Goal: Check status: Check status

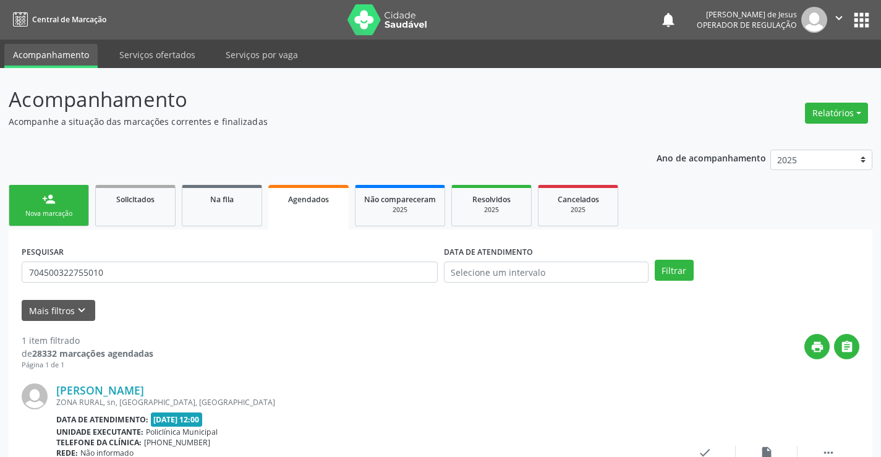
click at [380, 274] on input "704500322755010" at bounding box center [230, 271] width 416 height 21
type input "7026037452581046"
click at [677, 275] on button "Filtrar" at bounding box center [674, 270] width 39 height 21
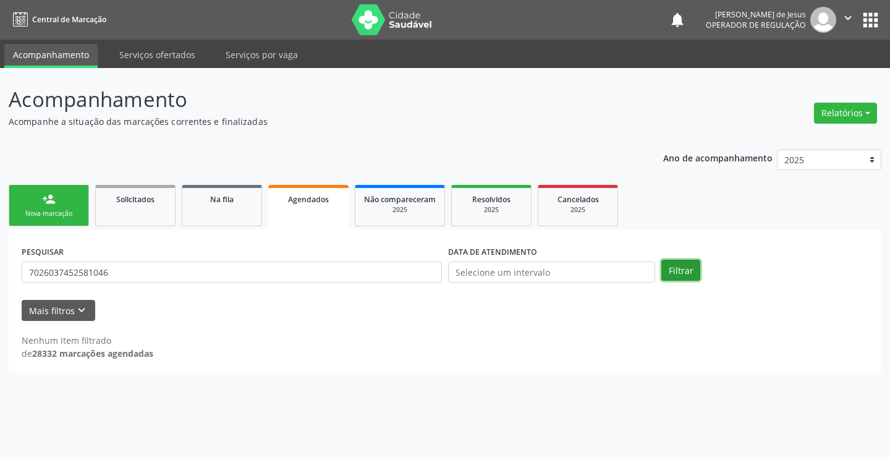
click at [677, 275] on button "Filtrar" at bounding box center [680, 270] width 39 height 21
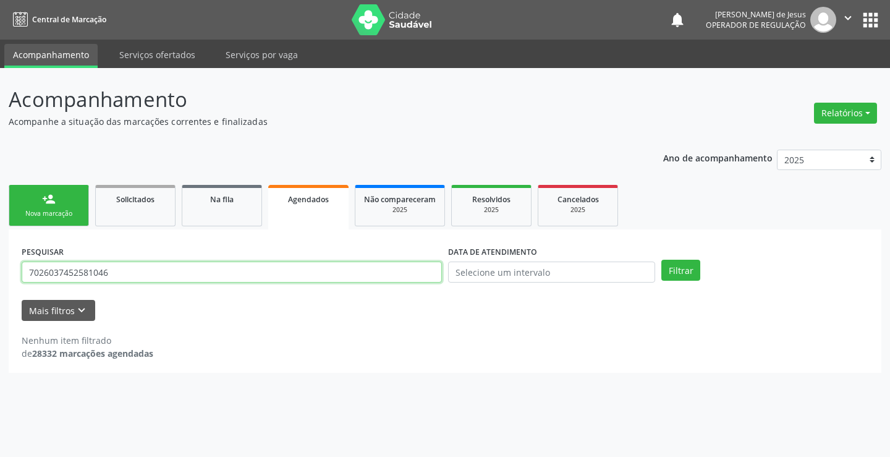
click at [418, 276] on input "7026037452581046" at bounding box center [232, 271] width 420 height 21
type input "maria dirca da silva e silva"
click at [661, 260] on button "Filtrar" at bounding box center [680, 270] width 39 height 21
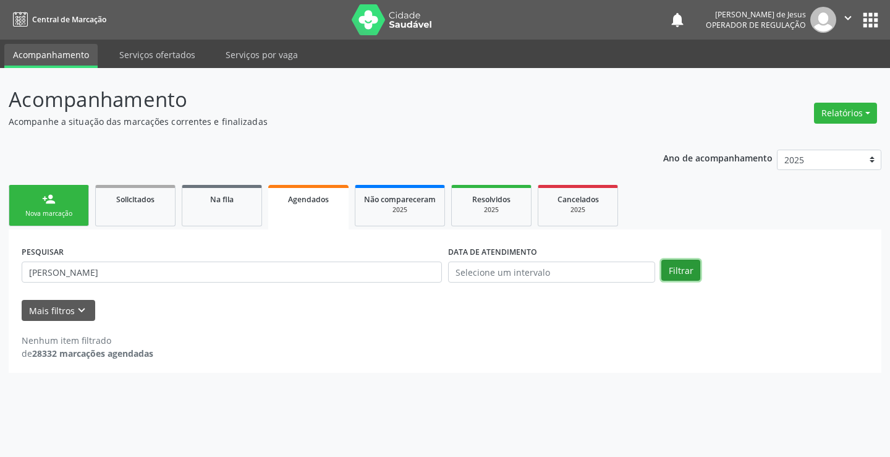
click at [671, 275] on button "Filtrar" at bounding box center [680, 270] width 39 height 21
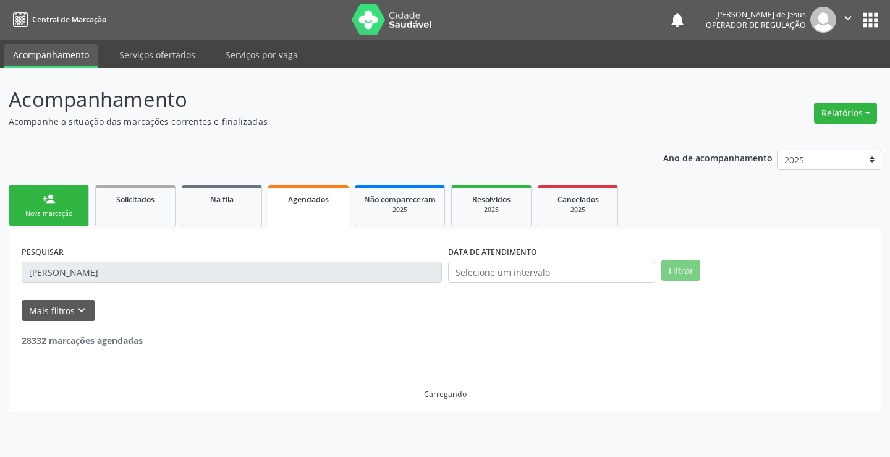
click at [671, 275] on button "Filtrar" at bounding box center [680, 270] width 39 height 21
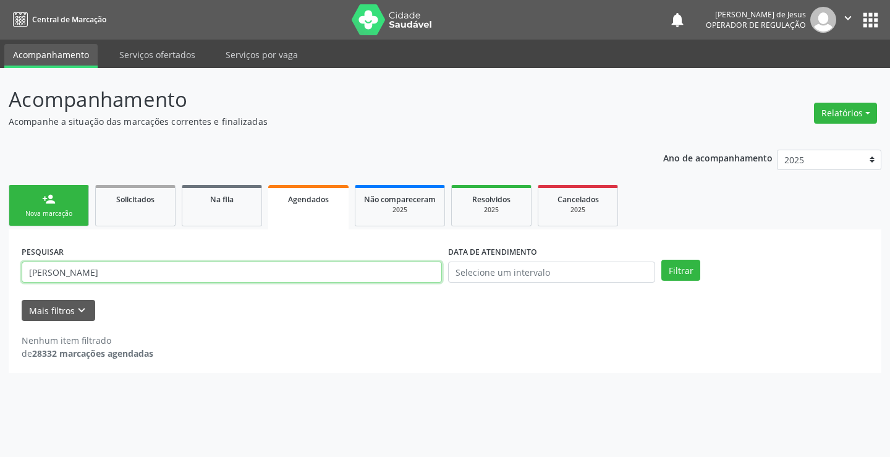
click at [430, 271] on input "maria dirca da silva e silva" at bounding box center [232, 271] width 420 height 21
type input "702603745251046"
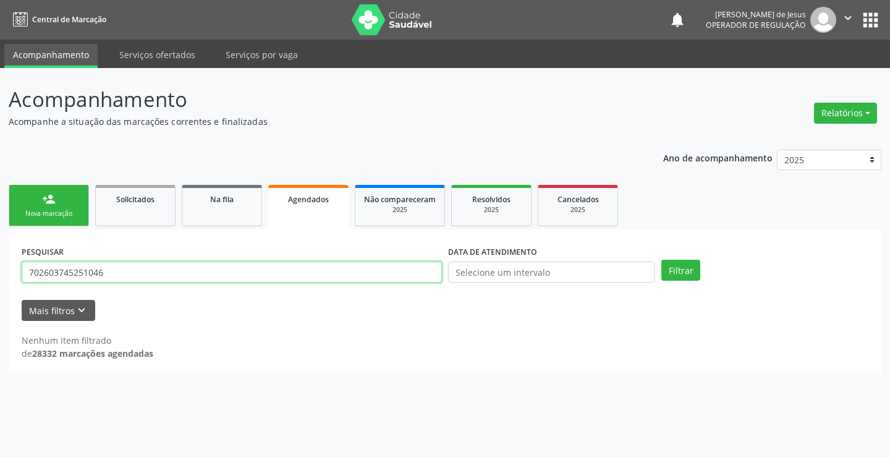
click at [661, 260] on button "Filtrar" at bounding box center [680, 270] width 39 height 21
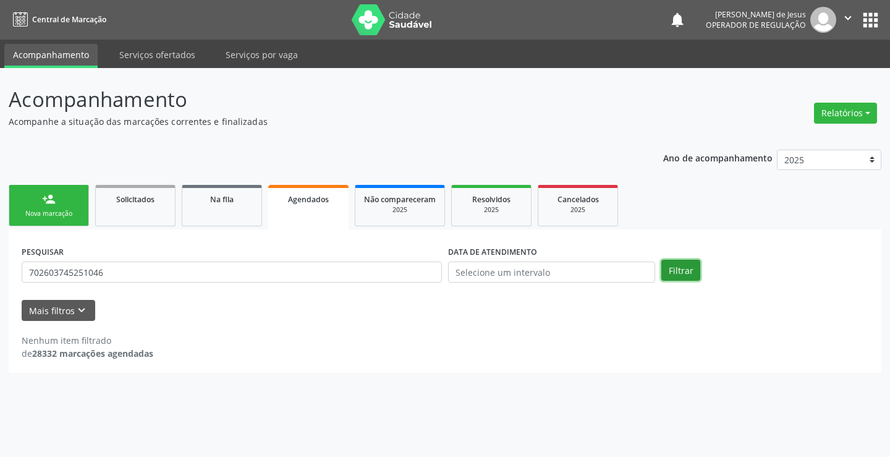
click at [689, 278] on button "Filtrar" at bounding box center [680, 270] width 39 height 21
click at [677, 273] on button "Filtrar" at bounding box center [680, 270] width 39 height 21
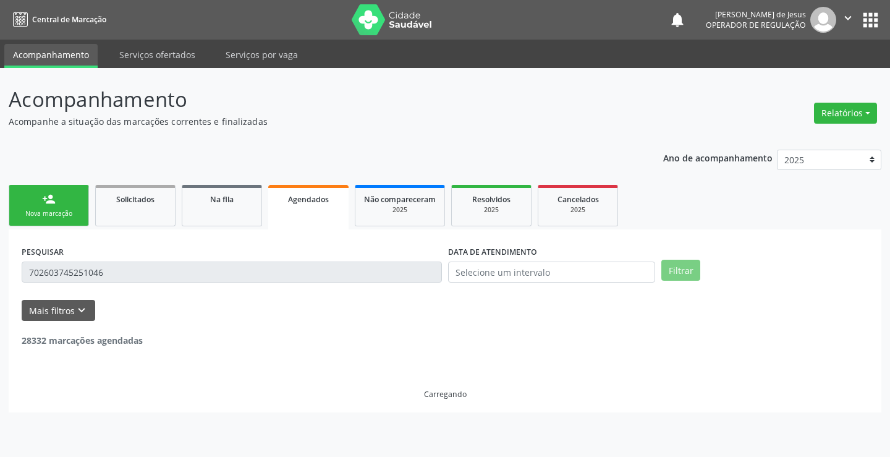
click at [677, 273] on button "Filtrar" at bounding box center [680, 270] width 39 height 21
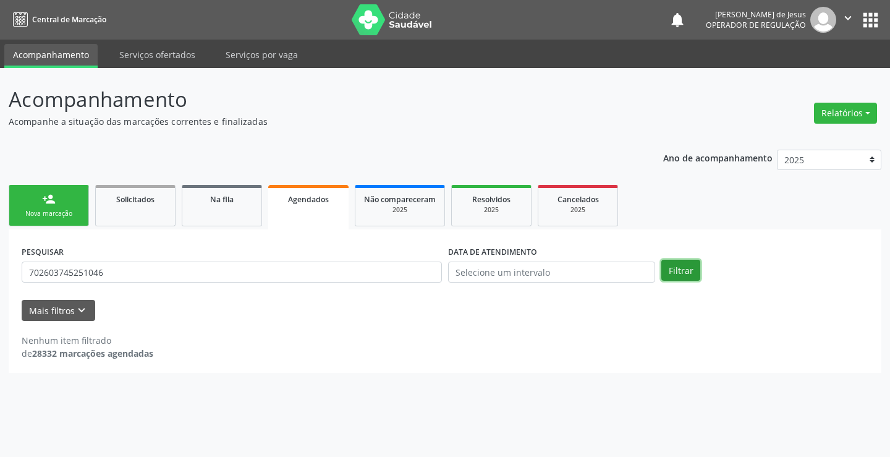
click at [677, 273] on button "Filtrar" at bounding box center [680, 270] width 39 height 21
click at [634, 282] on div "DATA DE ATENDIMENTO" at bounding box center [551, 266] width 213 height 48
click at [675, 281] on div "PESQUISAR 702603745251046 DATA DE ATENDIMENTO Filtrar" at bounding box center [445, 266] width 853 height 48
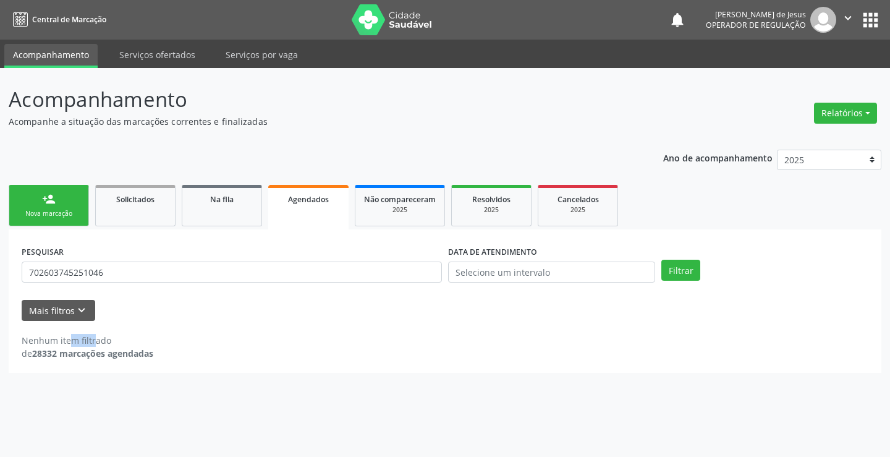
click at [675, 281] on div "PESQUISAR 702603745251046 DATA DE ATENDIMENTO Filtrar" at bounding box center [445, 266] width 853 height 48
click at [675, 282] on div "PESQUISAR 702603745251046 DATA DE ATENDIMENTO Filtrar" at bounding box center [445, 266] width 853 height 48
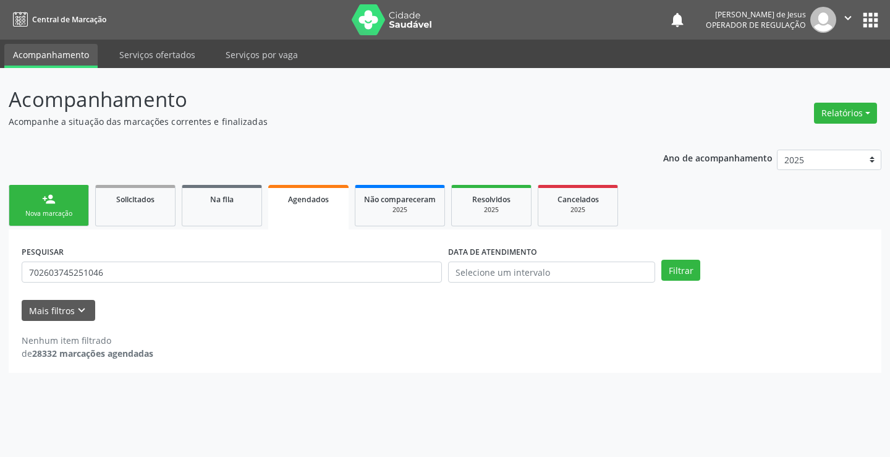
click at [675, 282] on div "PESQUISAR 702603745251046 DATA DE ATENDIMENTO Filtrar" at bounding box center [445, 266] width 853 height 48
click at [690, 272] on button "Filtrar" at bounding box center [680, 270] width 39 height 21
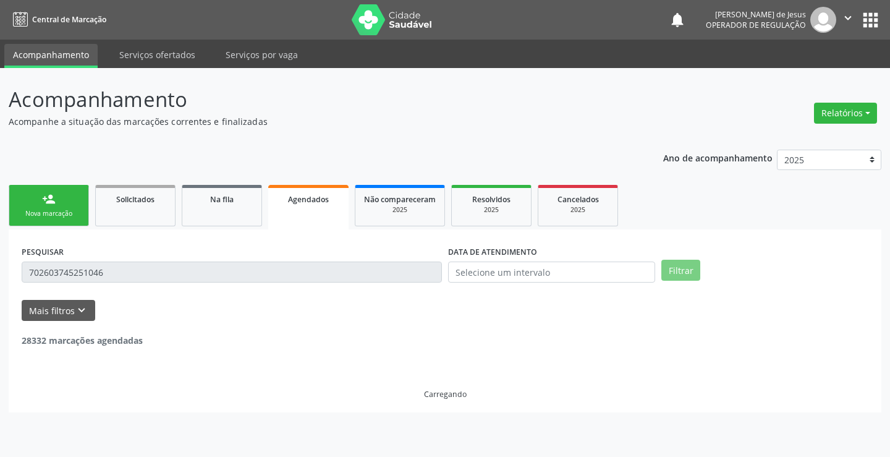
click at [690, 272] on button "Filtrar" at bounding box center [680, 270] width 39 height 21
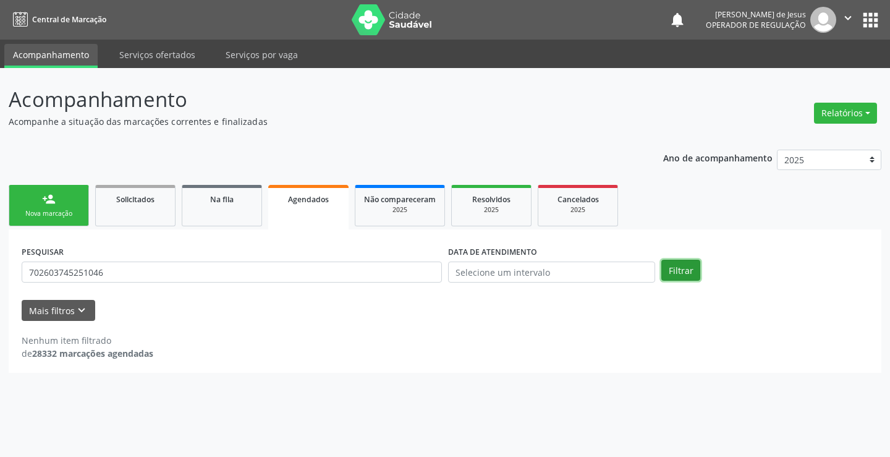
click at [690, 272] on button "Filtrar" at bounding box center [680, 270] width 39 height 21
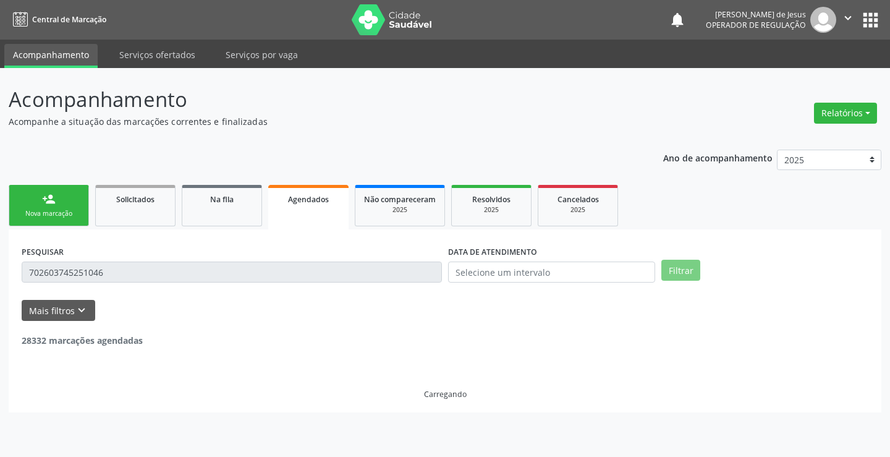
click at [686, 270] on button "Filtrar" at bounding box center [680, 270] width 39 height 21
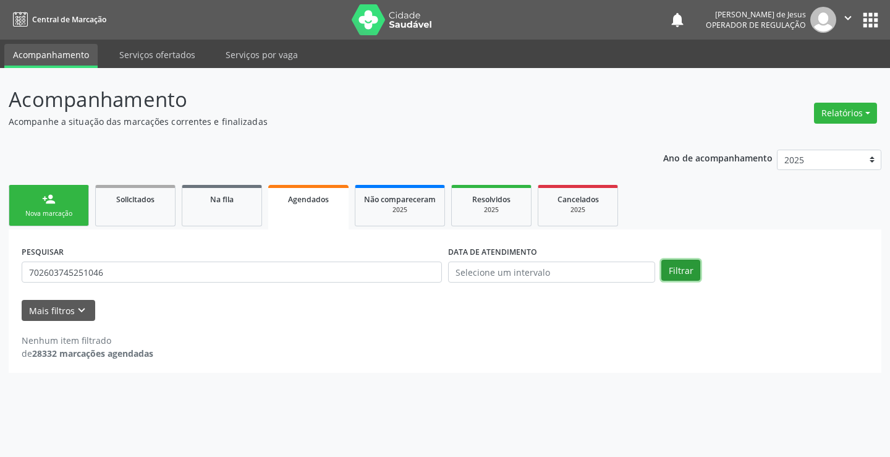
click at [682, 274] on button "Filtrar" at bounding box center [680, 270] width 39 height 21
click at [679, 279] on button "Filtrar" at bounding box center [680, 270] width 39 height 21
click at [677, 279] on button "Filtrar" at bounding box center [680, 270] width 39 height 21
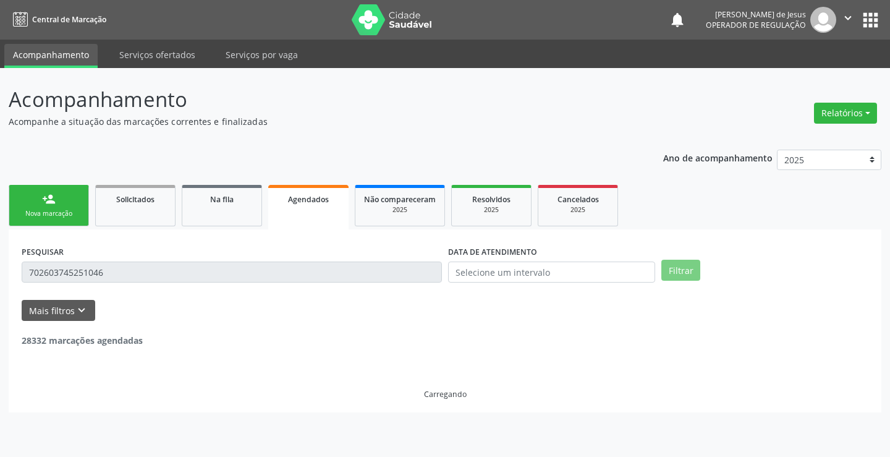
click at [677, 279] on button "Filtrar" at bounding box center [680, 270] width 39 height 21
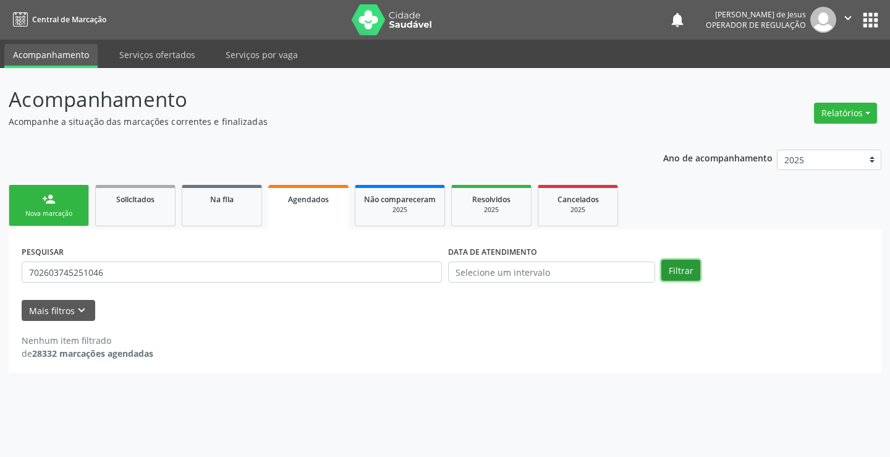
click at [677, 279] on button "Filtrar" at bounding box center [680, 270] width 39 height 21
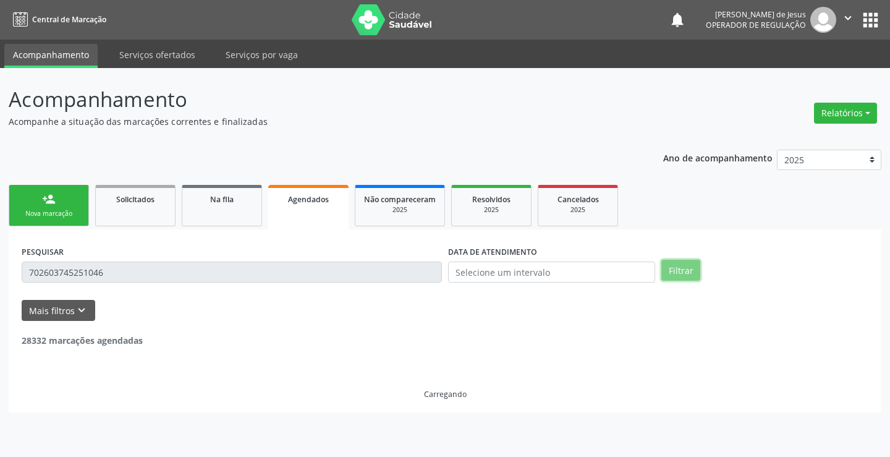
click at [677, 279] on button "Filtrar" at bounding box center [680, 270] width 39 height 21
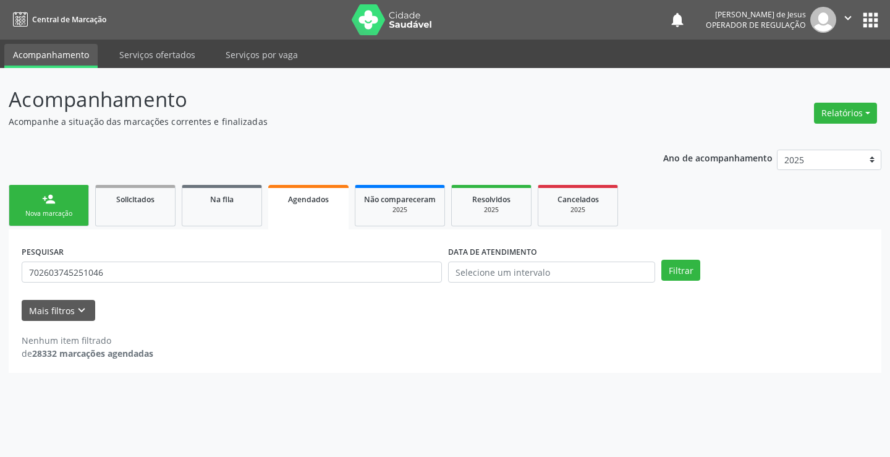
click at [677, 281] on div "PESQUISAR 702603745251046 DATA DE ATENDIMENTO Filtrar" at bounding box center [445, 266] width 853 height 48
click at [678, 274] on button "Filtrar" at bounding box center [680, 270] width 39 height 21
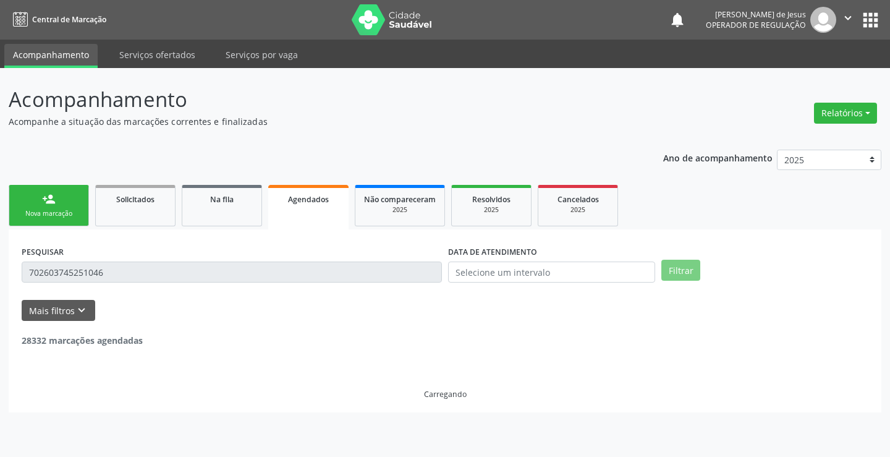
click at [678, 274] on button "Filtrar" at bounding box center [680, 270] width 39 height 21
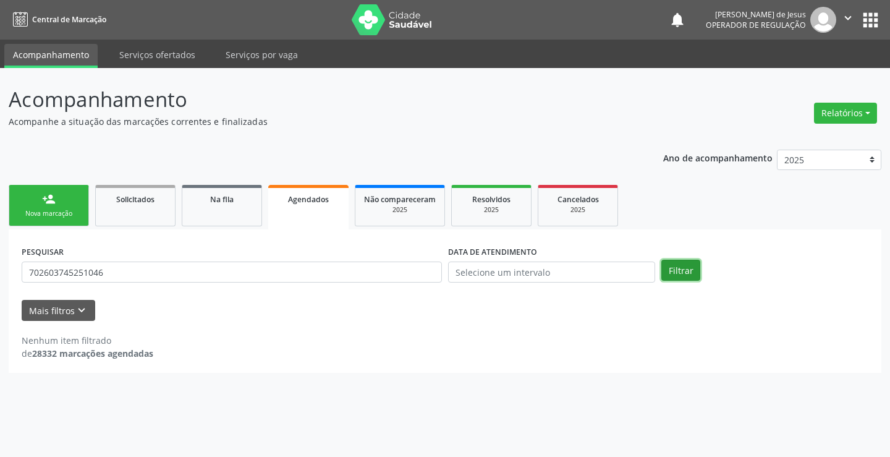
click at [678, 274] on button "Filtrar" at bounding box center [680, 270] width 39 height 21
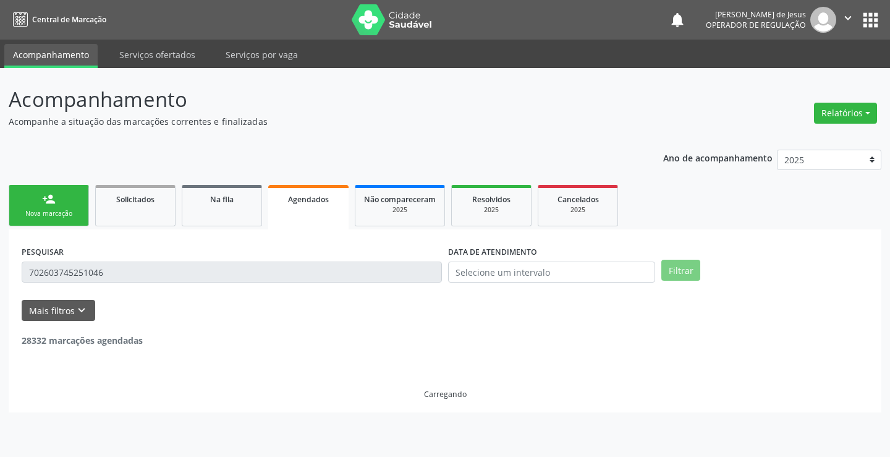
click at [678, 274] on button "Filtrar" at bounding box center [680, 270] width 39 height 21
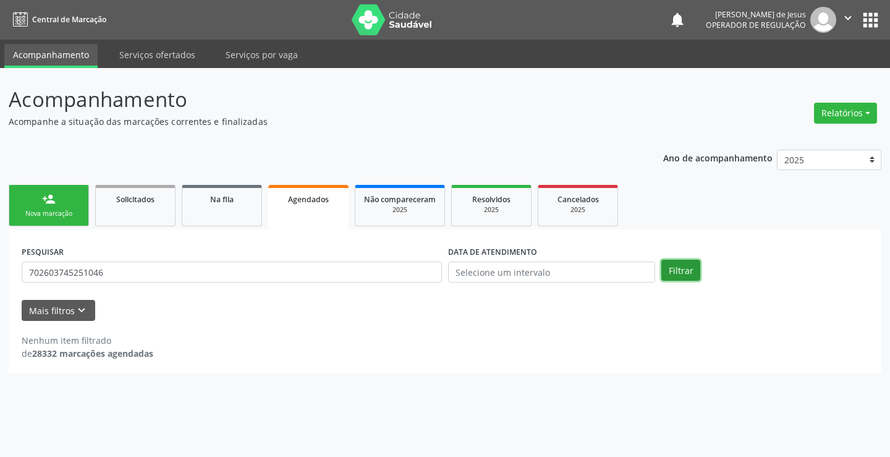
click at [679, 274] on button "Filtrar" at bounding box center [680, 270] width 39 height 21
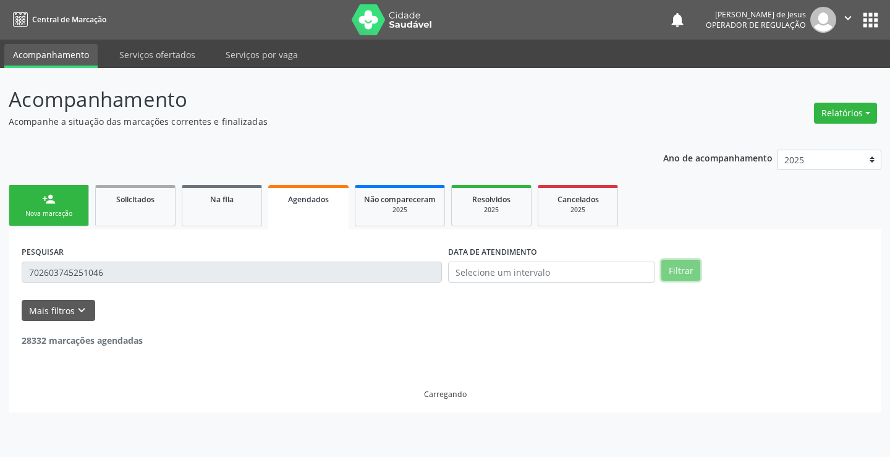
click at [679, 274] on button "Filtrar" at bounding box center [680, 270] width 39 height 21
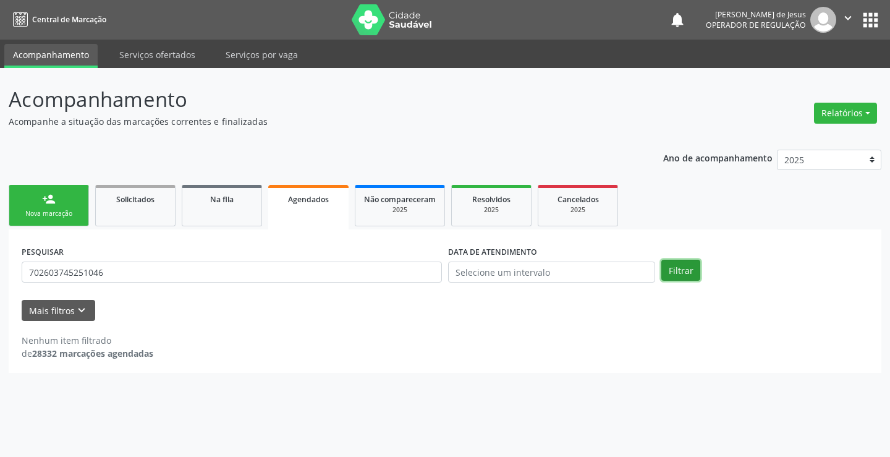
click at [679, 274] on button "Filtrar" at bounding box center [680, 270] width 39 height 21
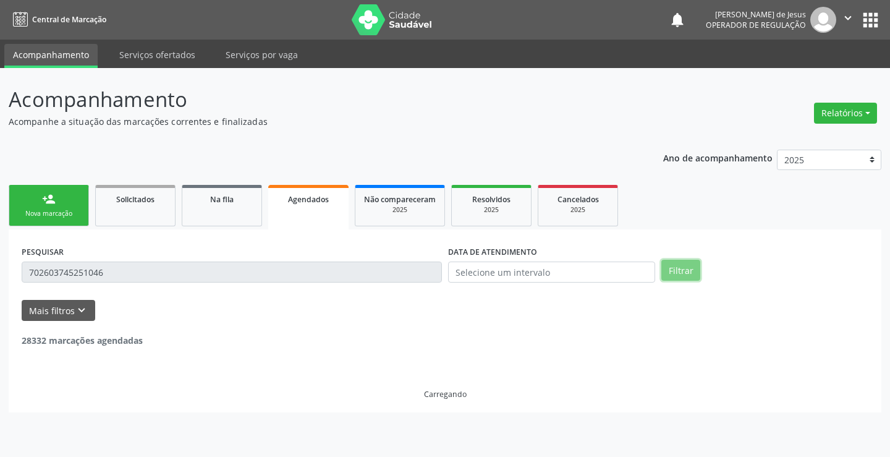
click at [679, 274] on button "Filtrar" at bounding box center [680, 270] width 39 height 21
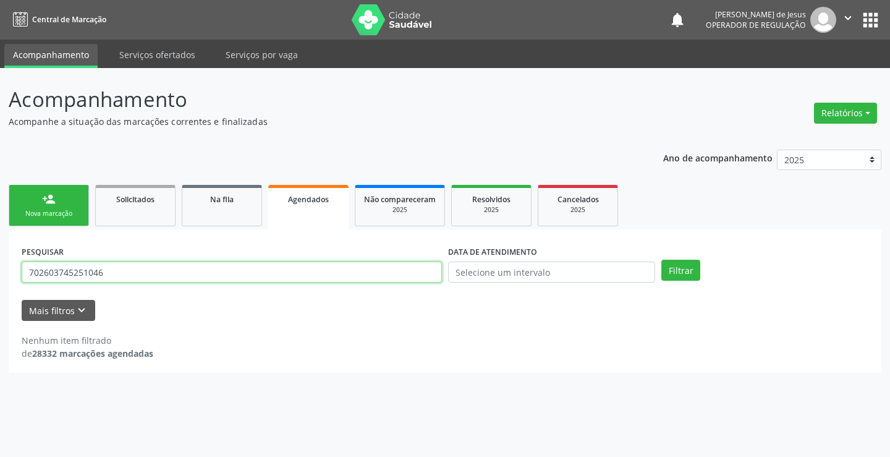
click at [234, 265] on input "702603745251046" at bounding box center [232, 271] width 420 height 21
type input "700508730669251"
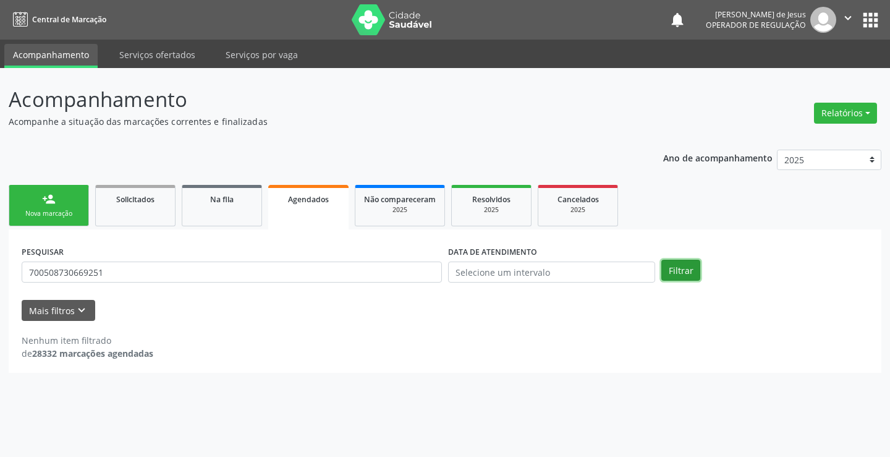
click at [668, 266] on button "Filtrar" at bounding box center [680, 270] width 39 height 21
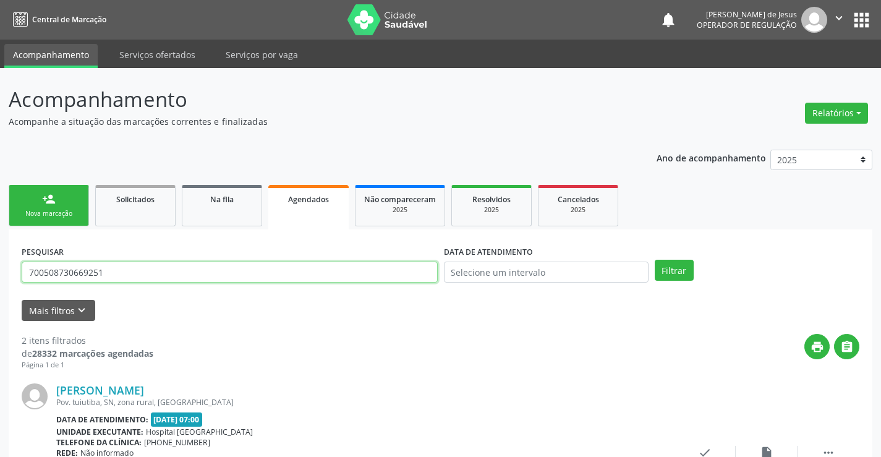
click at [195, 276] on input "700508730669251" at bounding box center [230, 271] width 416 height 21
type input "705006226764452"
click at [659, 268] on button "Filtrar" at bounding box center [674, 270] width 39 height 21
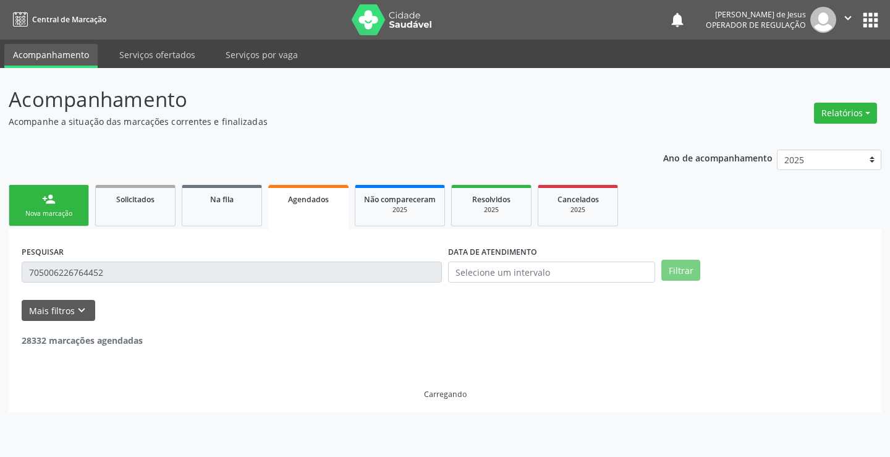
click at [659, 268] on div "Filtrar" at bounding box center [764, 270] width 213 height 21
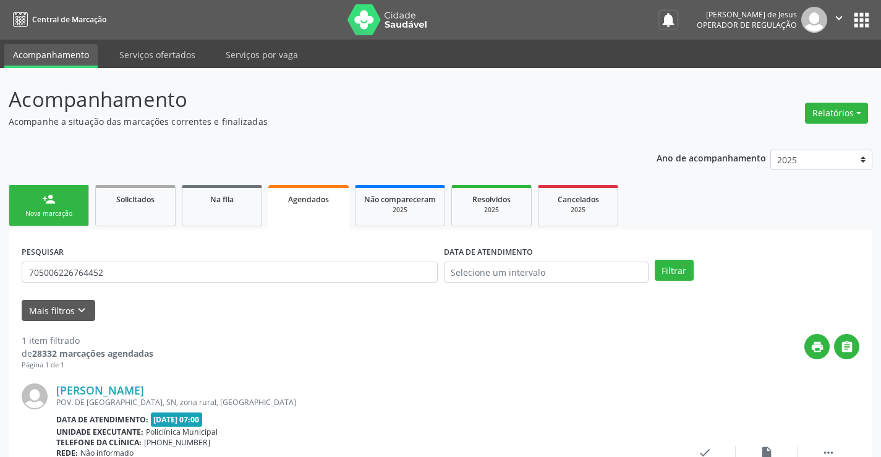
click at [671, 22] on button "notifications" at bounding box center [668, 19] width 17 height 17
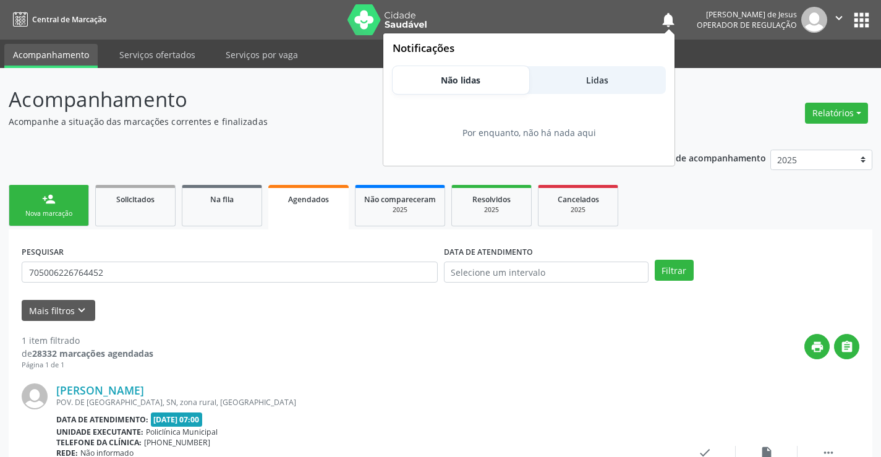
click at [598, 83] on span "Lidas" at bounding box center [597, 80] width 22 height 13
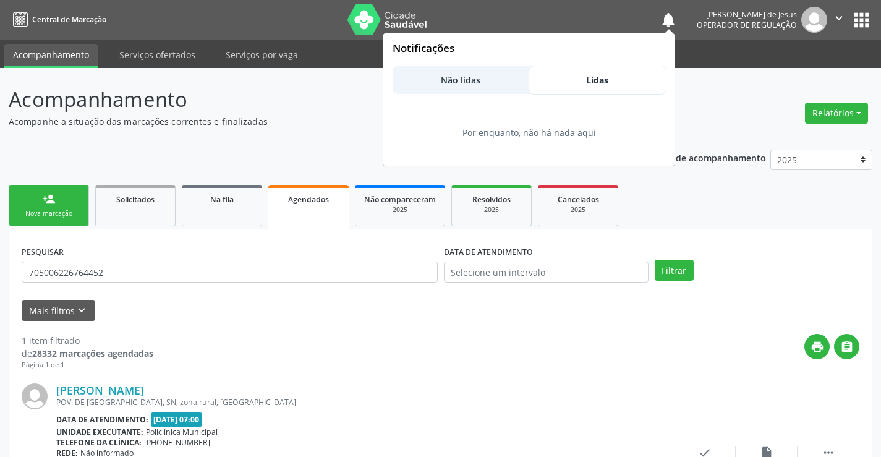
click at [598, 83] on span "Lidas" at bounding box center [597, 80] width 22 height 13
click at [451, 90] on button "Não lidas" at bounding box center [461, 80] width 137 height 28
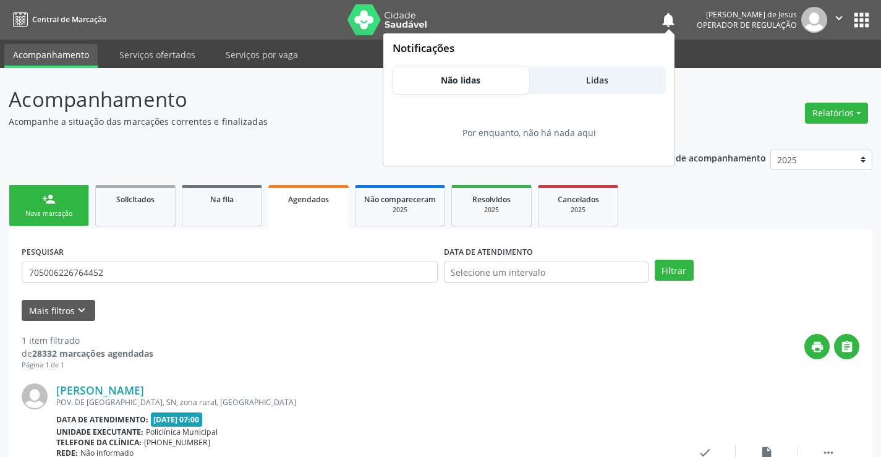
click at [601, 81] on span "Lidas" at bounding box center [597, 80] width 22 height 13
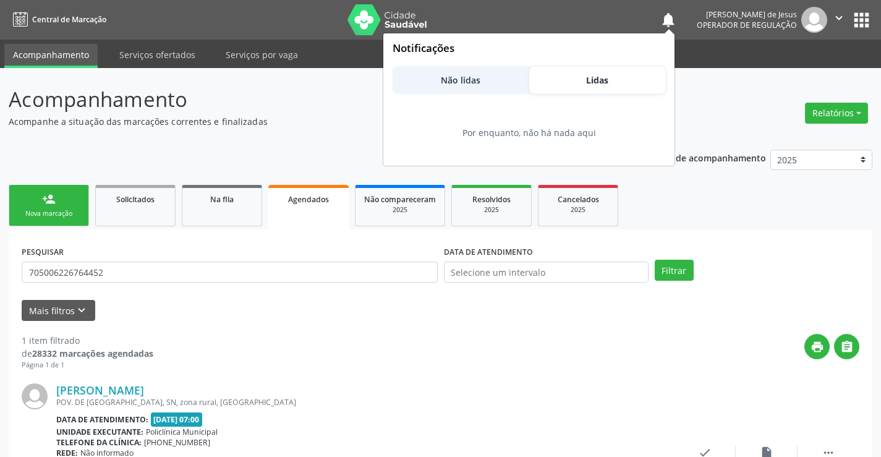
click at [799, 28] on div "Guilherme Pereira de Jesus Operador de regulação" at bounding box center [762, 20] width 130 height 26
drag, startPoint x: 770, startPoint y: 28, endPoint x: 677, endPoint y: 75, distance: 104.2
click at [766, 29] on span "Operador de regulação" at bounding box center [747, 25] width 100 height 11
click at [602, 124] on div "Por enquanto, não há nada aqui" at bounding box center [529, 132] width 273 height 53
click at [673, 25] on button "notifications" at bounding box center [668, 19] width 17 height 17
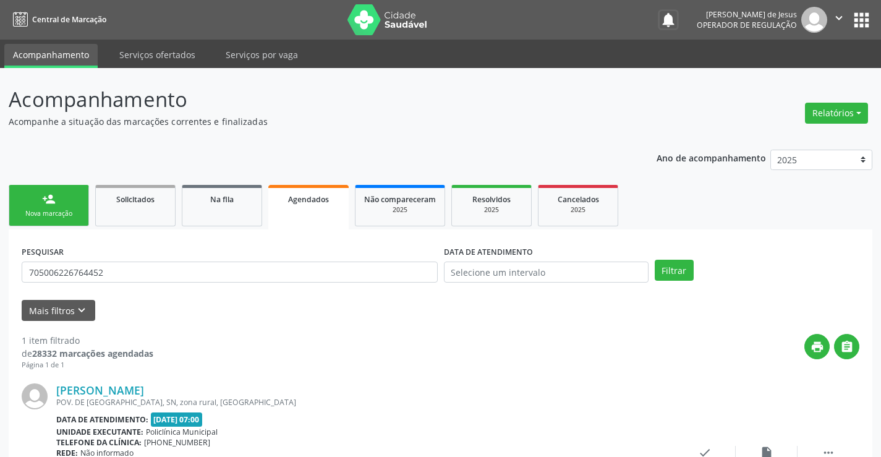
click at [837, 21] on icon "" at bounding box center [839, 18] width 14 height 14
click at [804, 83] on link "Sair" at bounding box center [807, 75] width 85 height 17
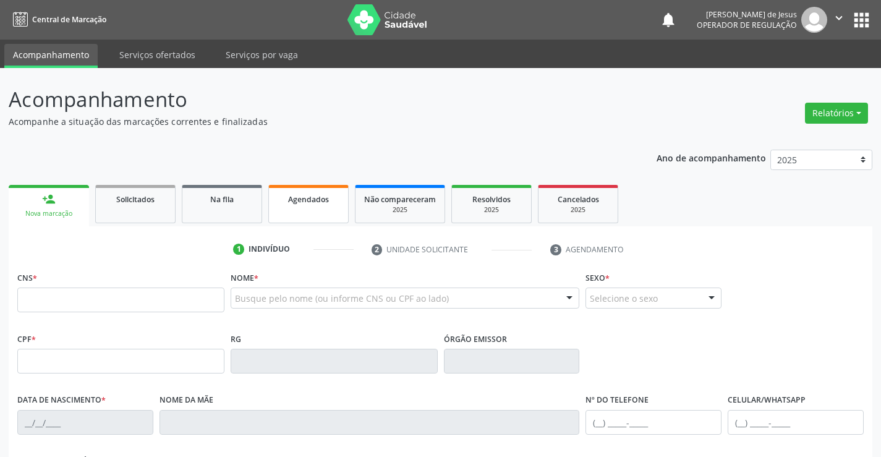
click at [292, 198] on span "Agendados" at bounding box center [308, 199] width 41 height 11
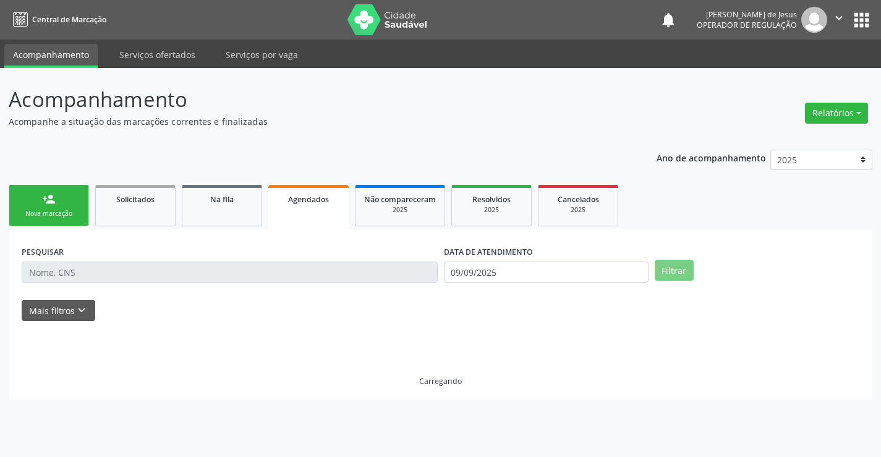
click at [292, 198] on span "Agendados" at bounding box center [308, 199] width 41 height 11
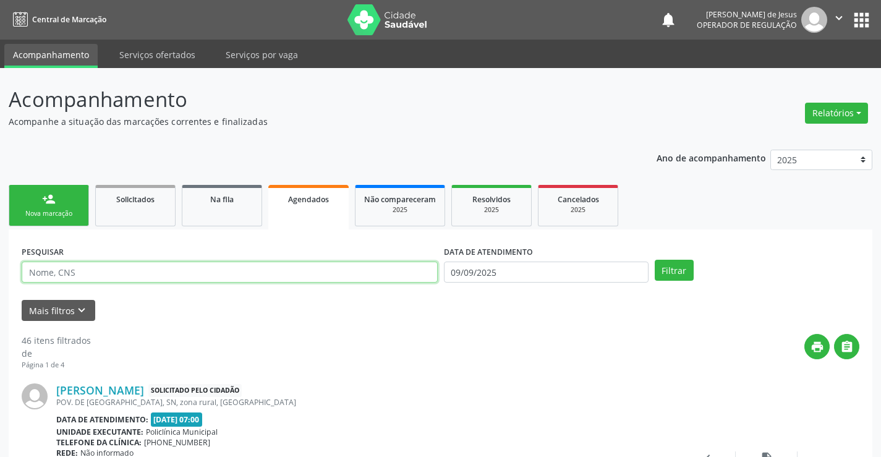
click at [276, 267] on input "text" at bounding box center [230, 271] width 416 height 21
click at [276, 268] on input "text" at bounding box center [230, 271] width 416 height 21
type input "704500322755010"
click at [655, 260] on button "Filtrar" at bounding box center [674, 270] width 39 height 21
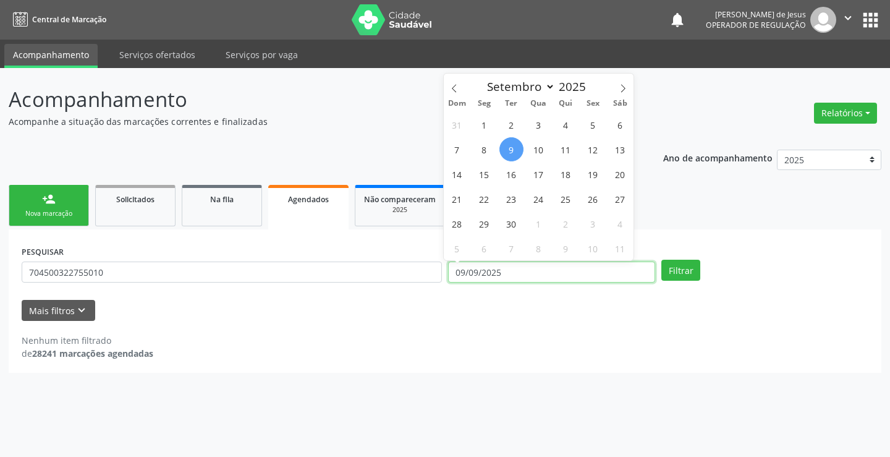
click at [515, 273] on input "09/09/2025" at bounding box center [551, 271] width 207 height 21
click at [681, 258] on div "PESQUISAR 704500322755010 DATA DE ATENDIMENTO Filtrar" at bounding box center [445, 266] width 853 height 48
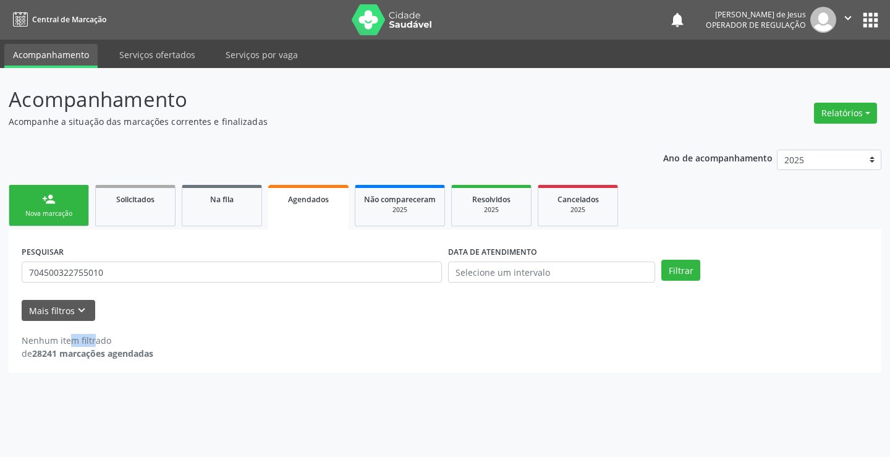
click at [681, 258] on div "PESQUISAR 704500322755010 DATA DE ATENDIMENTO Filtrar" at bounding box center [445, 266] width 853 height 48
click at [681, 261] on button "Filtrar" at bounding box center [680, 270] width 39 height 21
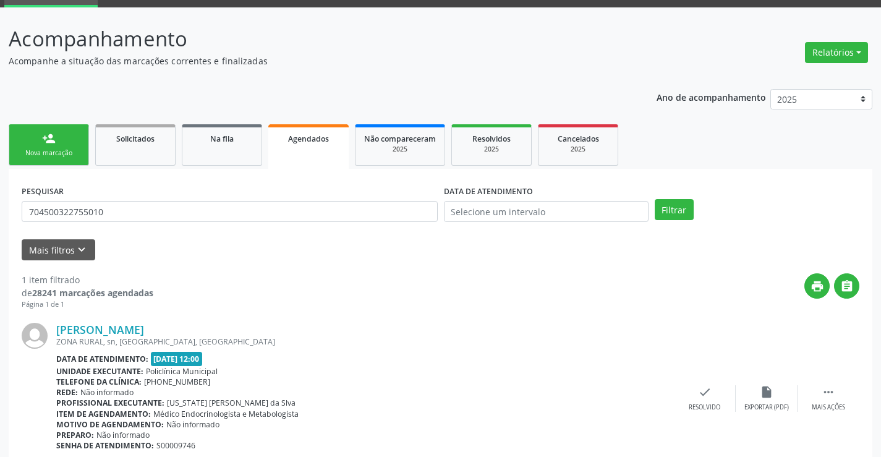
scroll to position [113, 0]
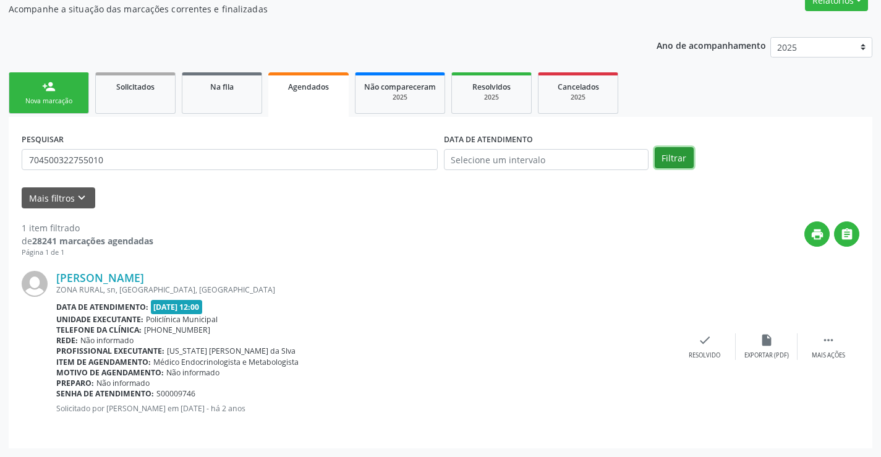
click at [682, 162] on button "Filtrar" at bounding box center [674, 157] width 39 height 21
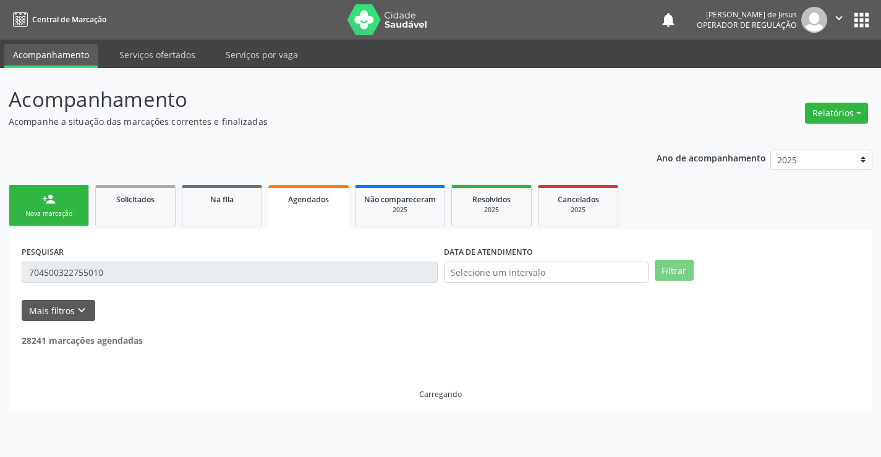
scroll to position [0, 0]
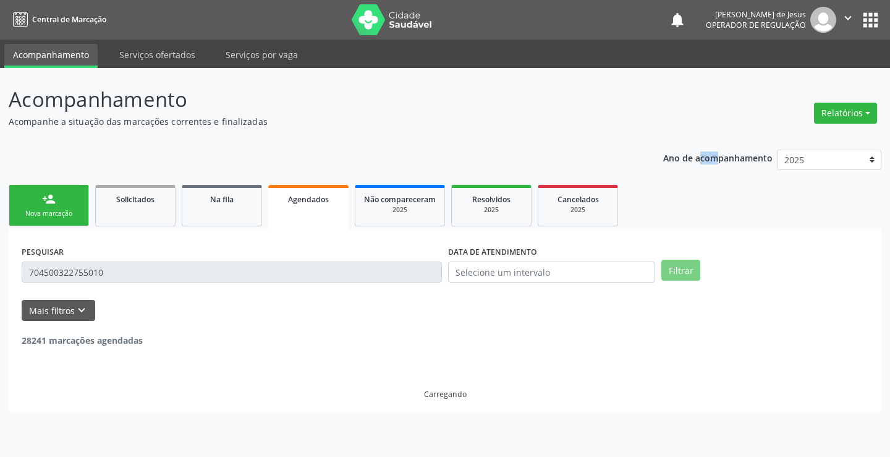
click at [682, 162] on p "Ano de acompanhamento" at bounding box center [717, 157] width 109 height 15
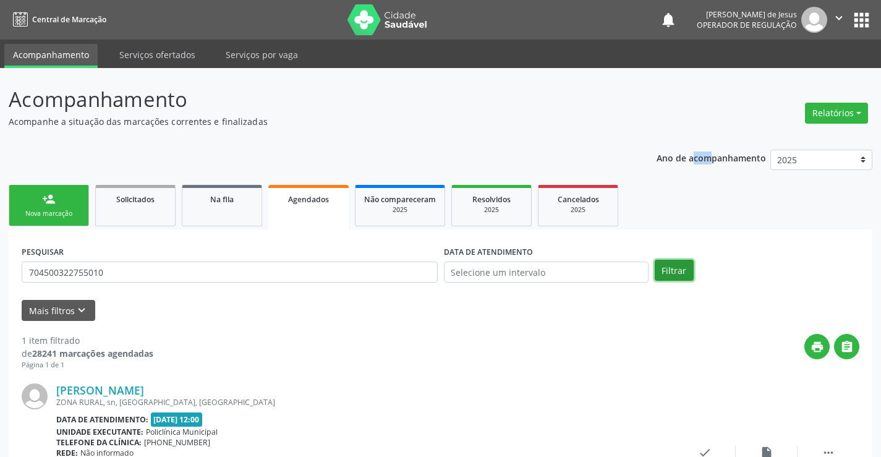
click at [686, 269] on button "Filtrar" at bounding box center [674, 270] width 39 height 21
click at [685, 267] on button "Filtrar" at bounding box center [674, 270] width 39 height 21
click at [832, 20] on icon "" at bounding box center [839, 18] width 14 height 14
drag, startPoint x: 814, startPoint y: 77, endPoint x: 809, endPoint y: 73, distance: 6.7
click at [813, 76] on link "Sair" at bounding box center [807, 75] width 85 height 17
